Goal: Task Accomplishment & Management: Complete application form

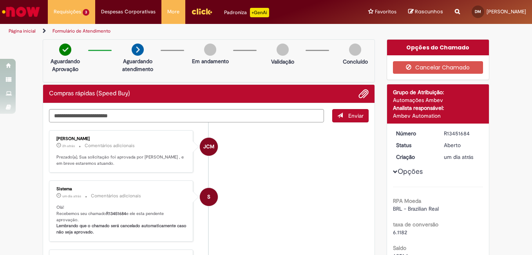
click at [27, 18] on img "Ir para a Homepage" at bounding box center [21, 12] width 40 height 16
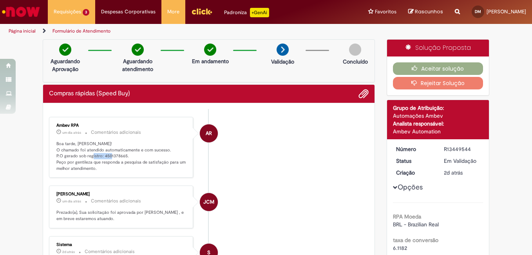
drag, startPoint x: 100, startPoint y: 156, endPoint x: 122, endPoint y: 154, distance: 22.4
click at [122, 154] on p "Boa tarde, Dayane! O chamado foi atendido automaticamente e com sucesso. P.O ge…" at bounding box center [121, 156] width 130 height 31
drag, startPoint x: 122, startPoint y: 154, endPoint x: 108, endPoint y: 159, distance: 15.1
click at [108, 159] on p "Boa tarde, Dayane! O chamado foi atendido automaticamente e com sucesso. P.O ge…" at bounding box center [121, 156] width 130 height 31
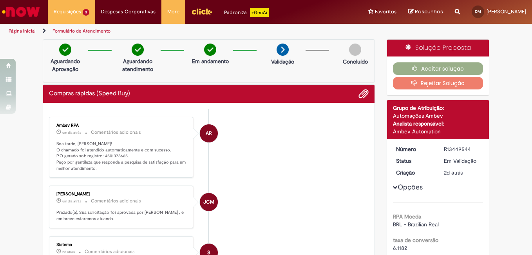
drag, startPoint x: 108, startPoint y: 159, endPoint x: 102, endPoint y: 156, distance: 7.4
click at [102, 156] on p "Boa tarde, Dayane! O chamado foi atendido automaticamente e com sucesso. P.O ge…" at bounding box center [121, 156] width 130 height 31
copy p "4501378665"
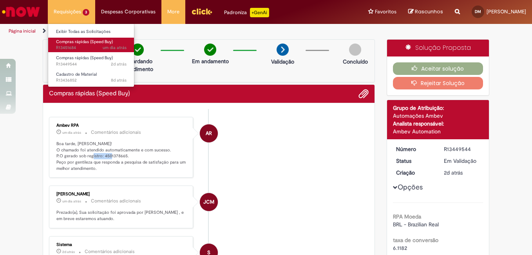
click at [86, 46] on span "um dia atrás um dia atrás R13451684" at bounding box center [91, 48] width 71 height 6
drag, startPoint x: 86, startPoint y: 46, endPoint x: 81, endPoint y: 45, distance: 4.8
click at [81, 45] on span "um dia atrás um dia atrás R13451684" at bounding box center [91, 48] width 71 height 6
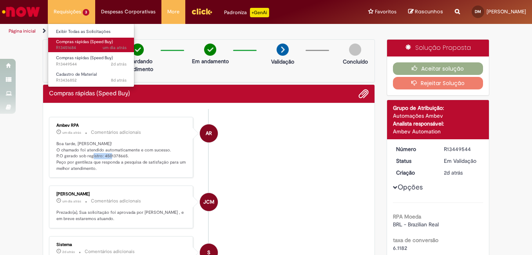
click at [81, 45] on span "um dia atrás um dia atrás R13451684" at bounding box center [91, 48] width 71 height 6
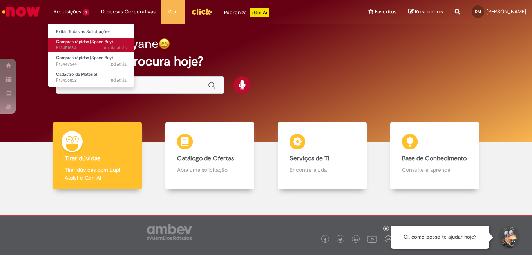
click at [71, 43] on span "Compras rápidas (Speed Buy)" at bounding box center [84, 42] width 57 height 6
